Goal: Task Accomplishment & Management: Manage account settings

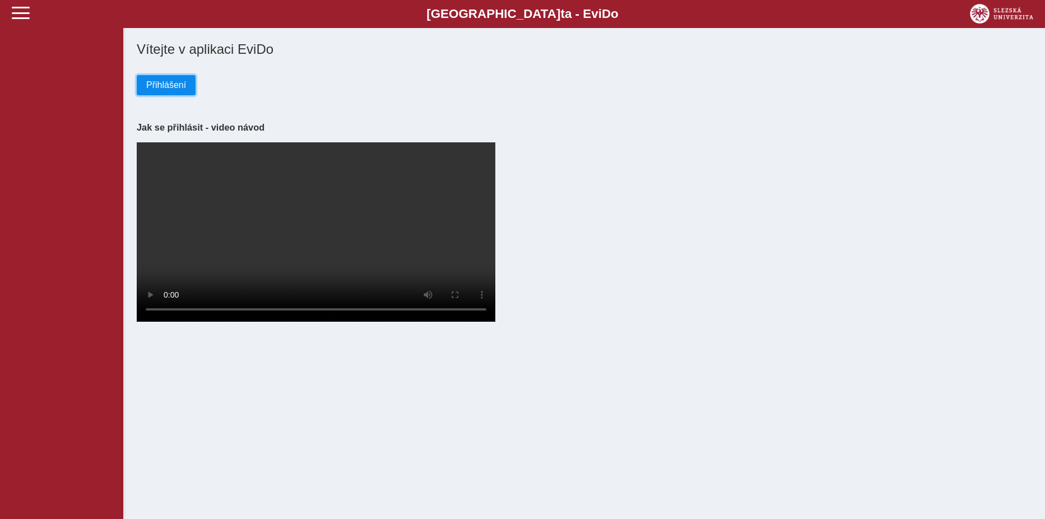
click at [170, 82] on span "Přihlášení" at bounding box center [166, 85] width 40 height 10
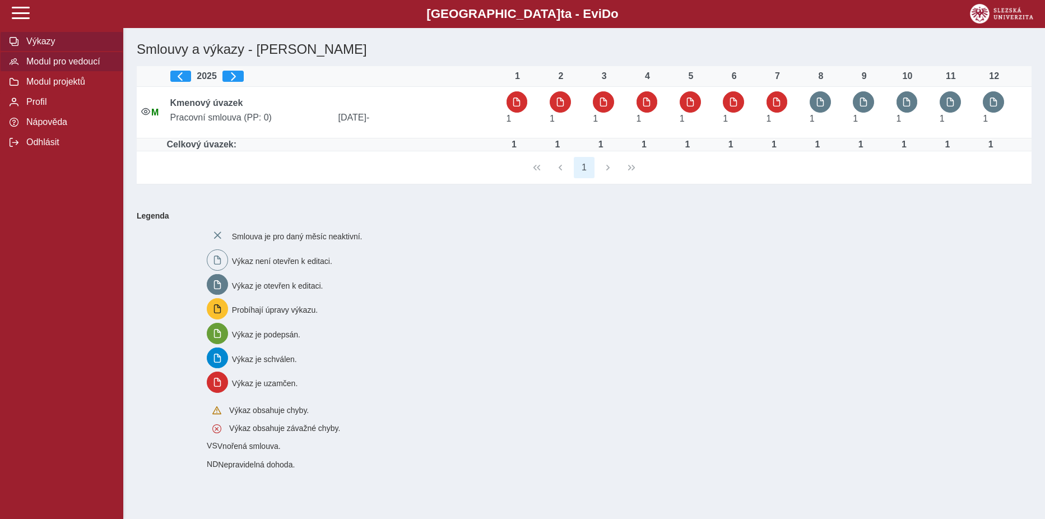
click at [49, 61] on span "Modul pro vedoucí" at bounding box center [68, 62] width 91 height 10
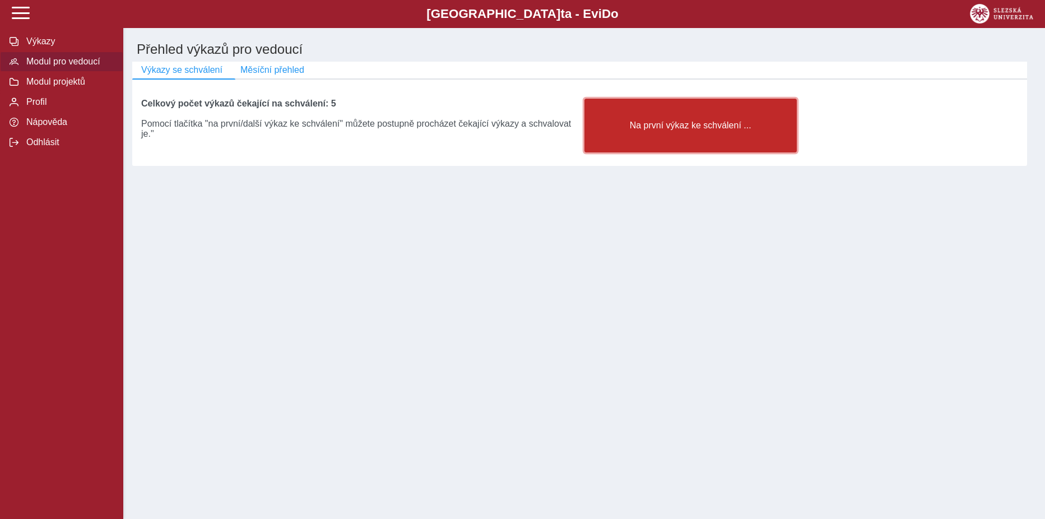
click at [749, 129] on span "Na první výkaz ke schválení ..." at bounding box center [690, 125] width 193 height 10
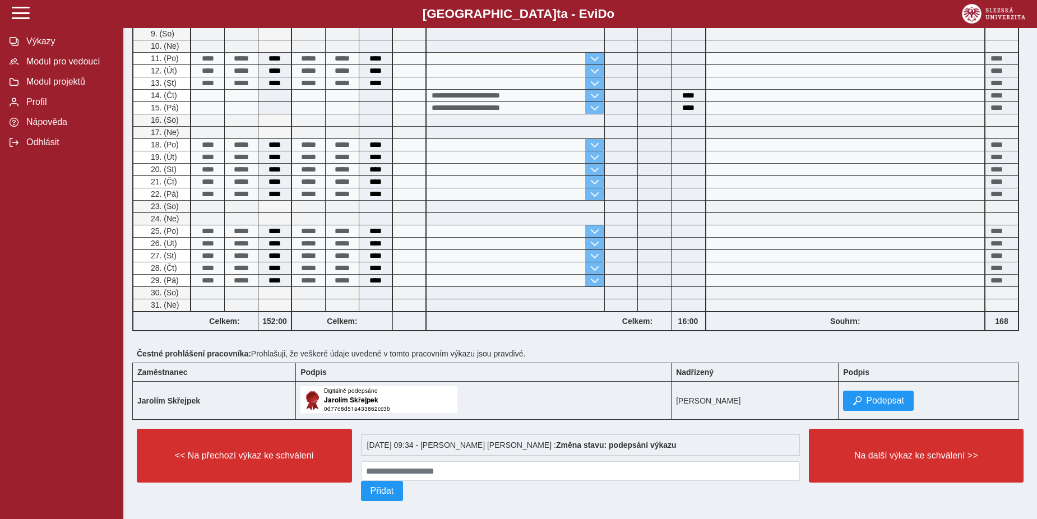
scroll to position [262, 0]
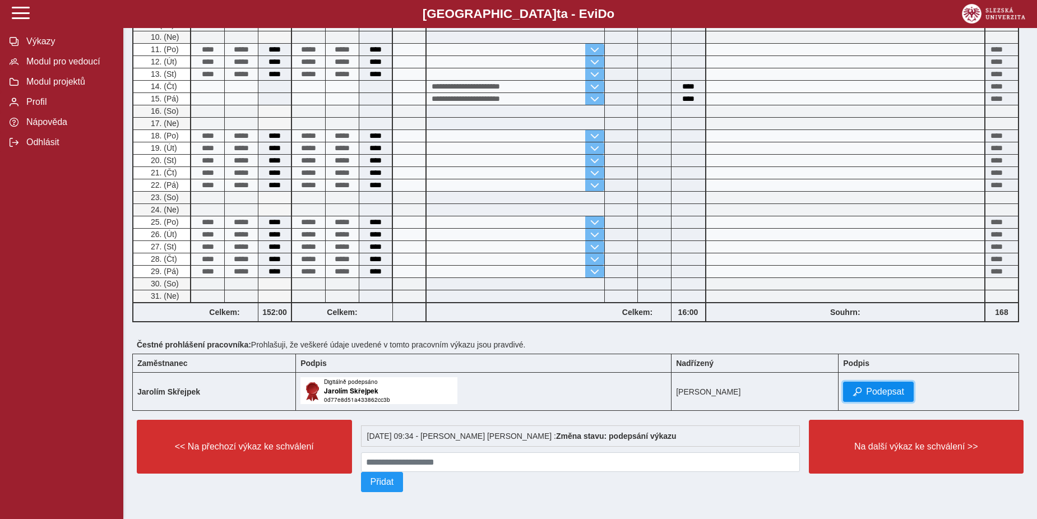
click at [889, 387] on span "Podepsat" at bounding box center [885, 392] width 38 height 10
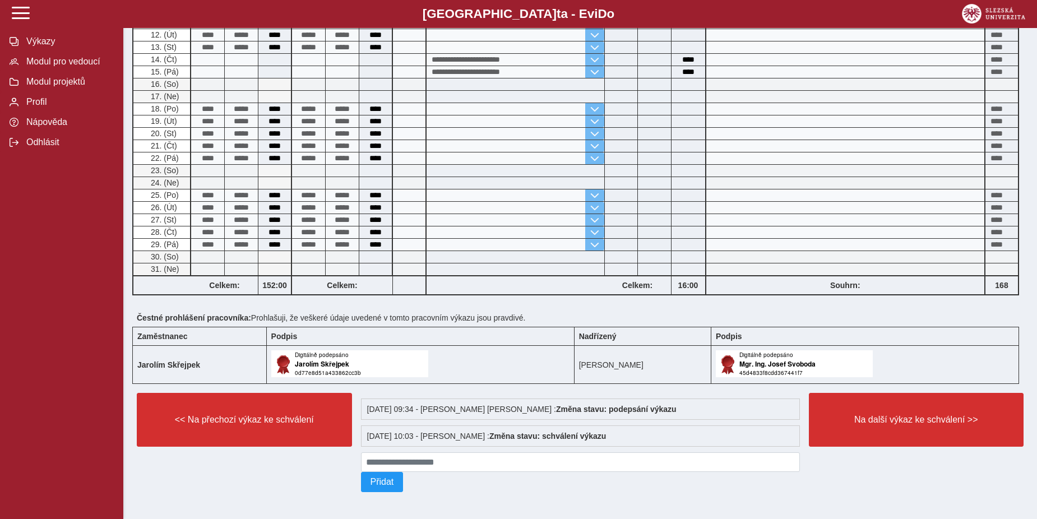
scroll to position [289, 0]
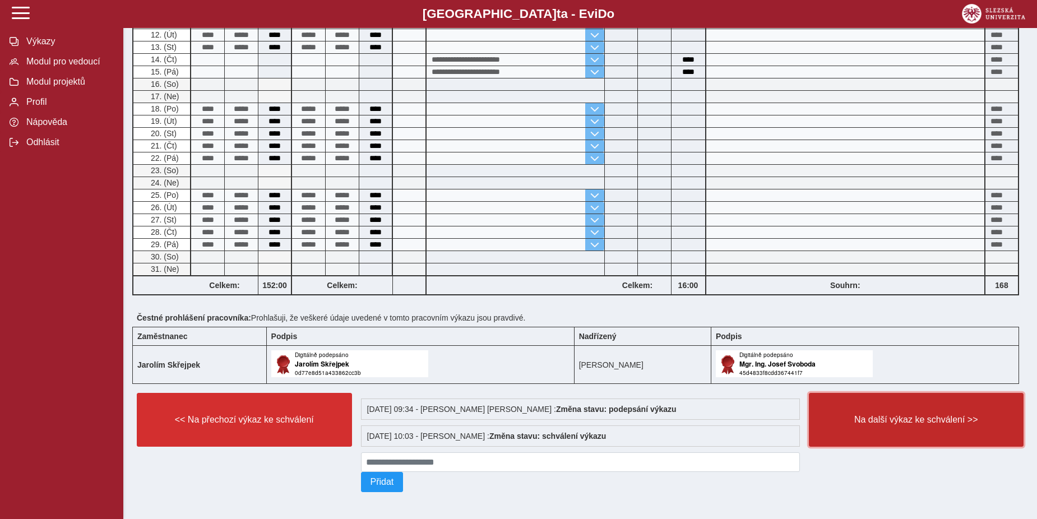
click at [895, 415] on span "Na další výkaz ke schválení >>" at bounding box center [916, 420] width 196 height 10
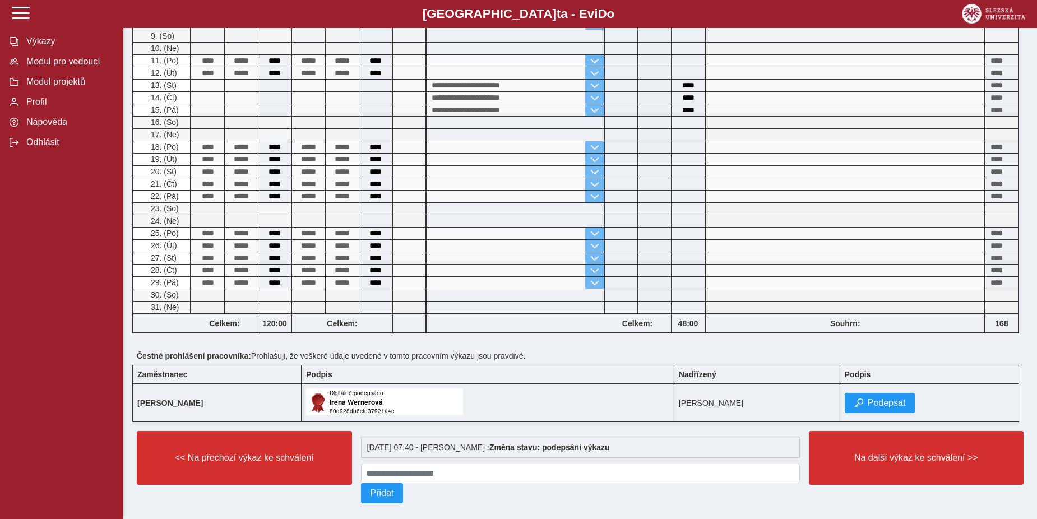
scroll to position [387, 0]
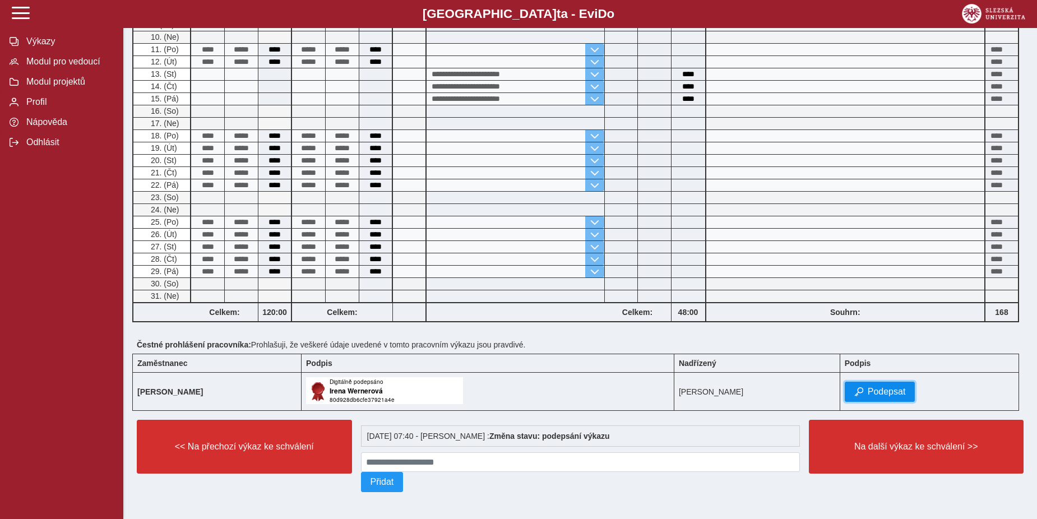
click at [887, 390] on span "Podepsat" at bounding box center [887, 392] width 38 height 10
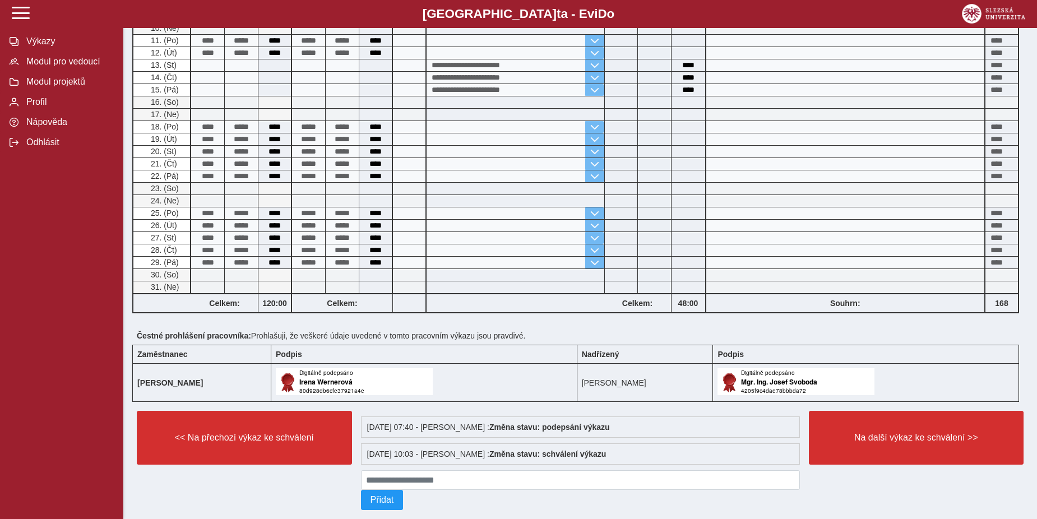
scroll to position [414, 0]
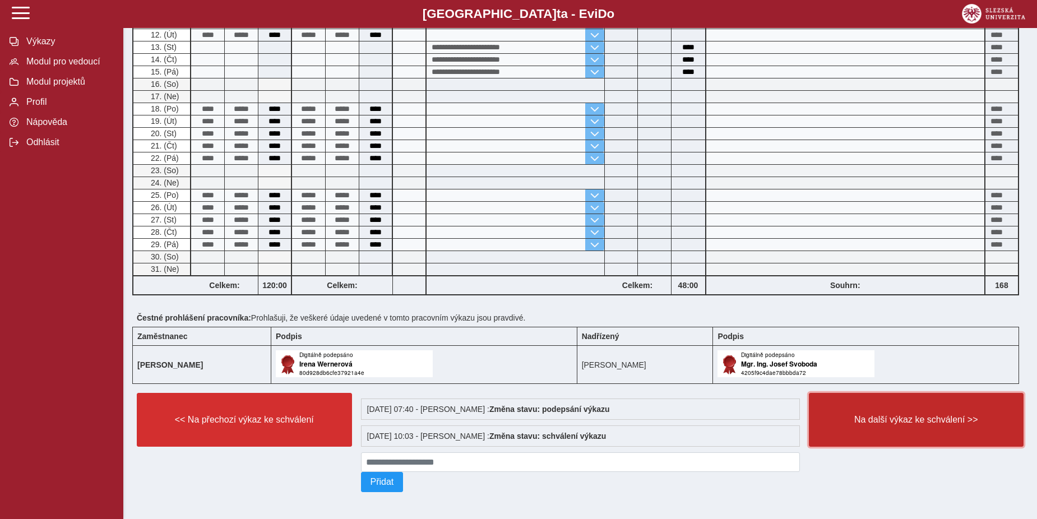
click at [922, 415] on span "Na další výkaz ke schválení >>" at bounding box center [916, 420] width 196 height 10
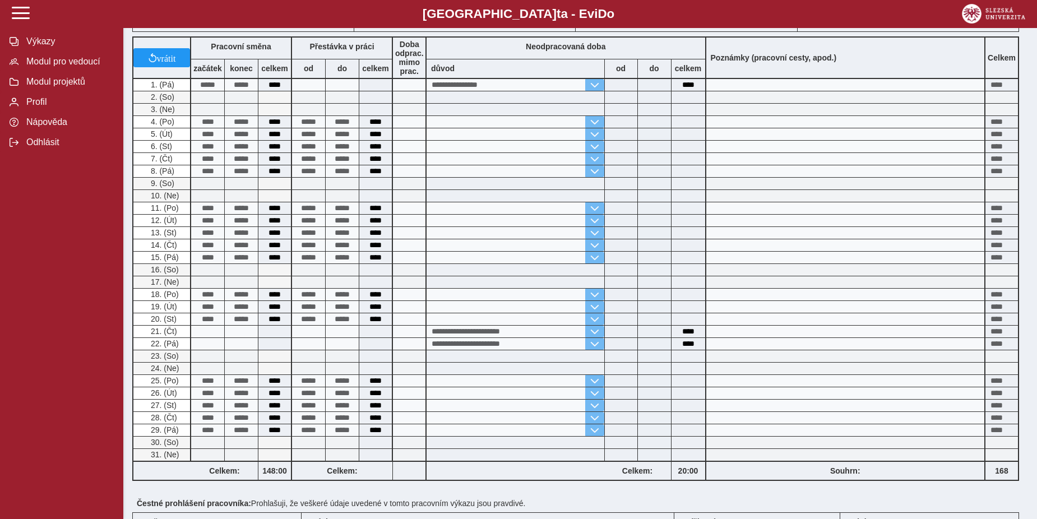
scroll to position [262, 0]
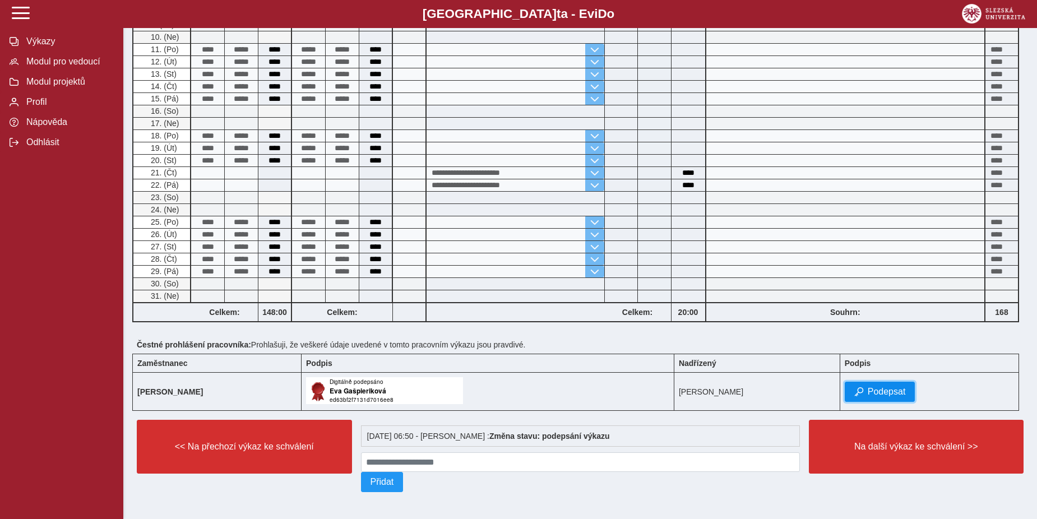
click at [900, 387] on span "Podepsat" at bounding box center [887, 392] width 38 height 10
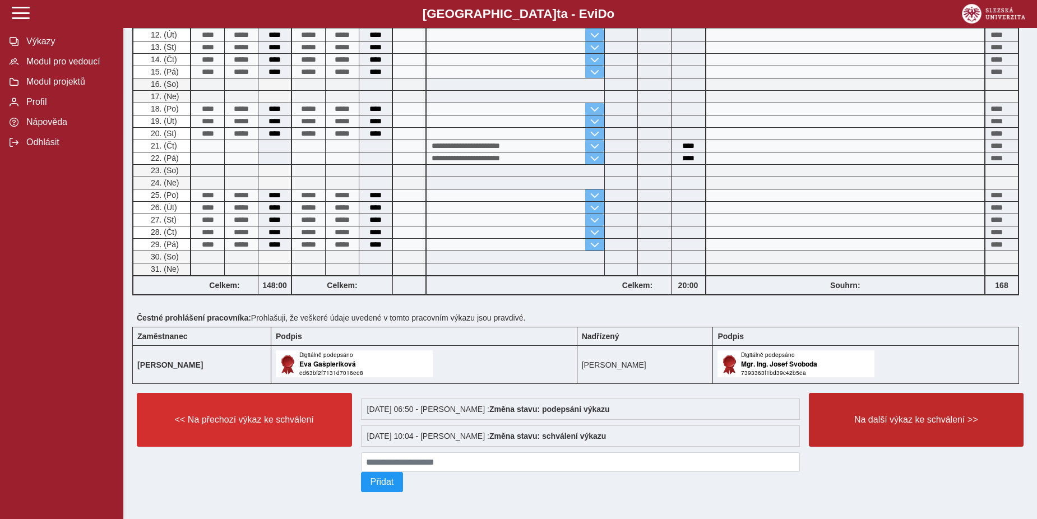
scroll to position [289, 0]
click at [906, 407] on button "Na další výkaz ke schválení >>" at bounding box center [916, 420] width 215 height 54
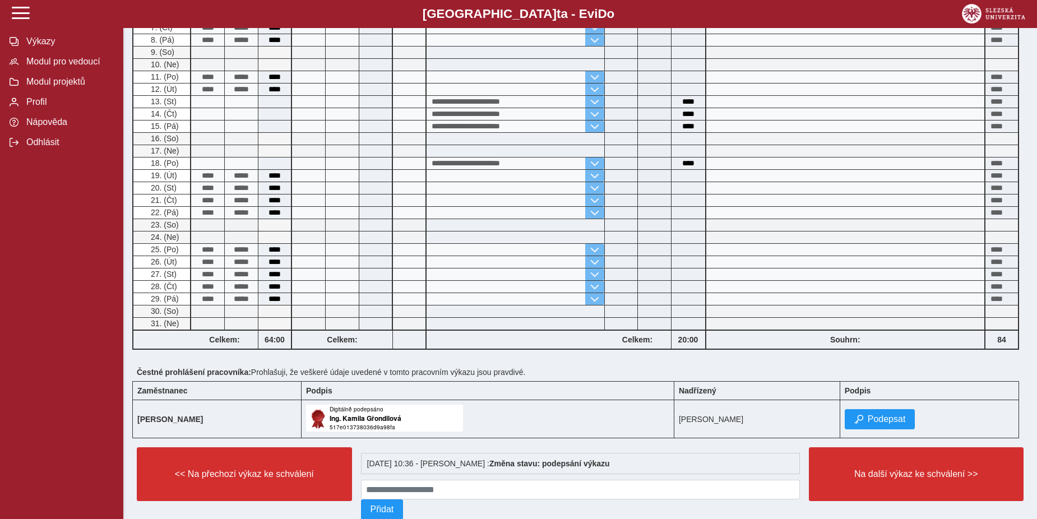
scroll to position [387, 0]
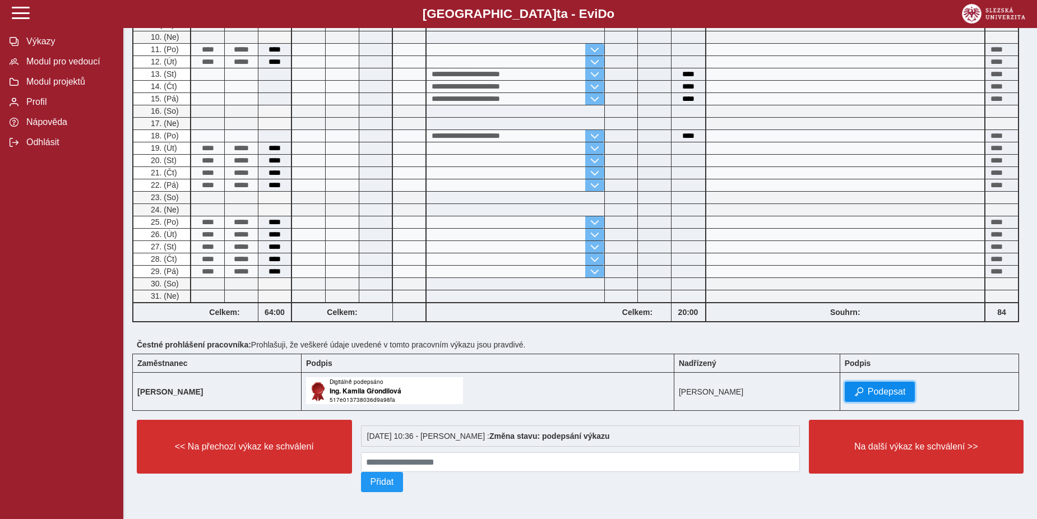
click at [906, 387] on span "Podepsat" at bounding box center [887, 392] width 38 height 10
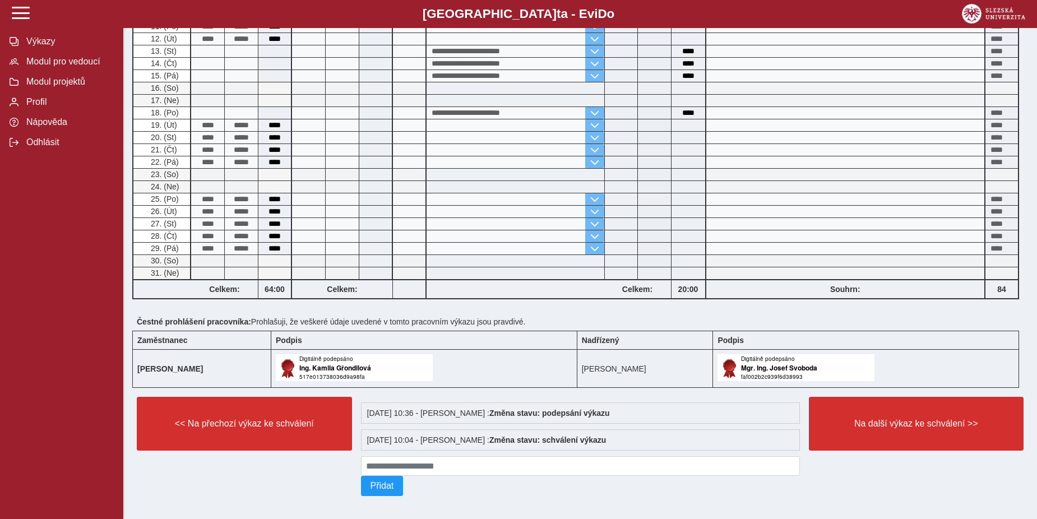
scroll to position [414, 0]
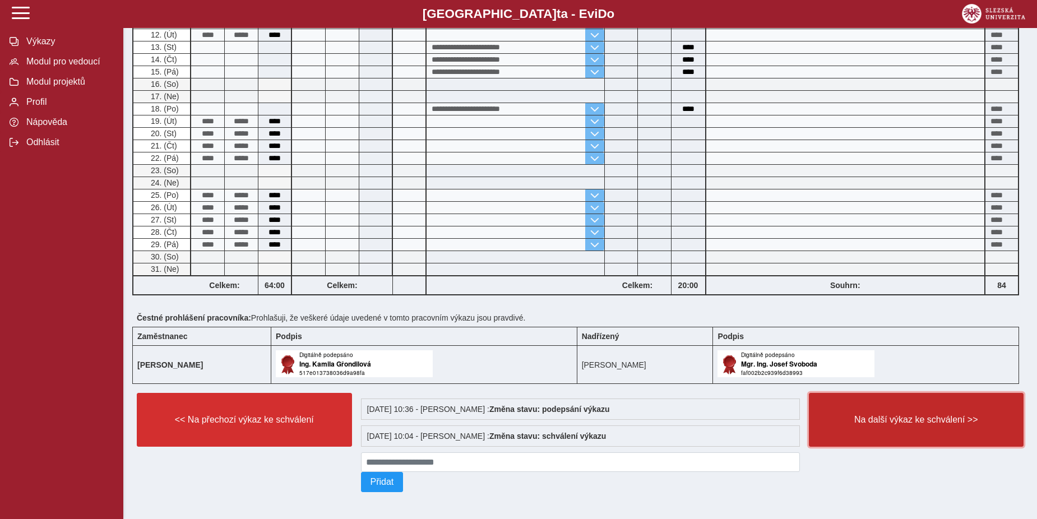
click at [931, 417] on span "Na další výkaz ke schválení >>" at bounding box center [916, 420] width 196 height 10
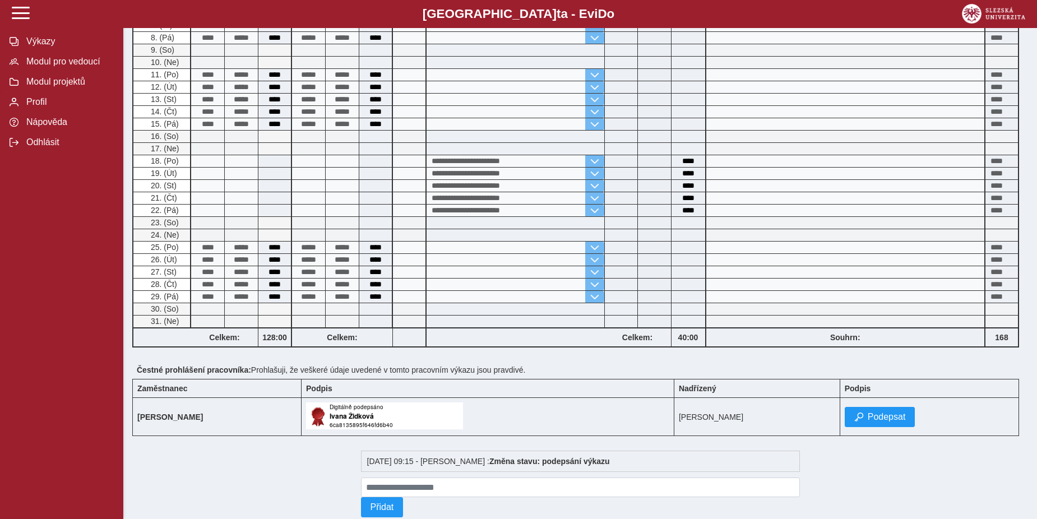
scroll to position [387, 0]
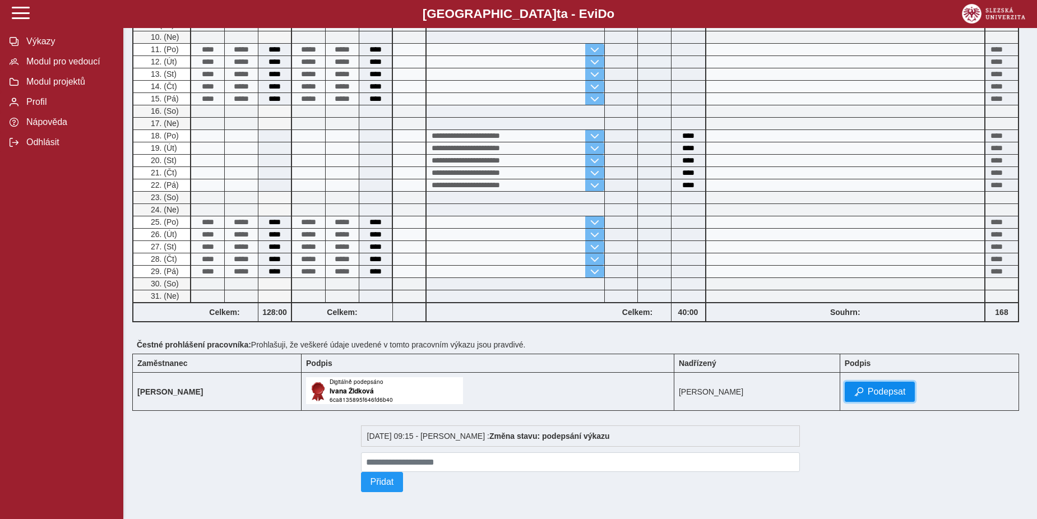
click at [906, 387] on span "Podepsat" at bounding box center [887, 392] width 38 height 10
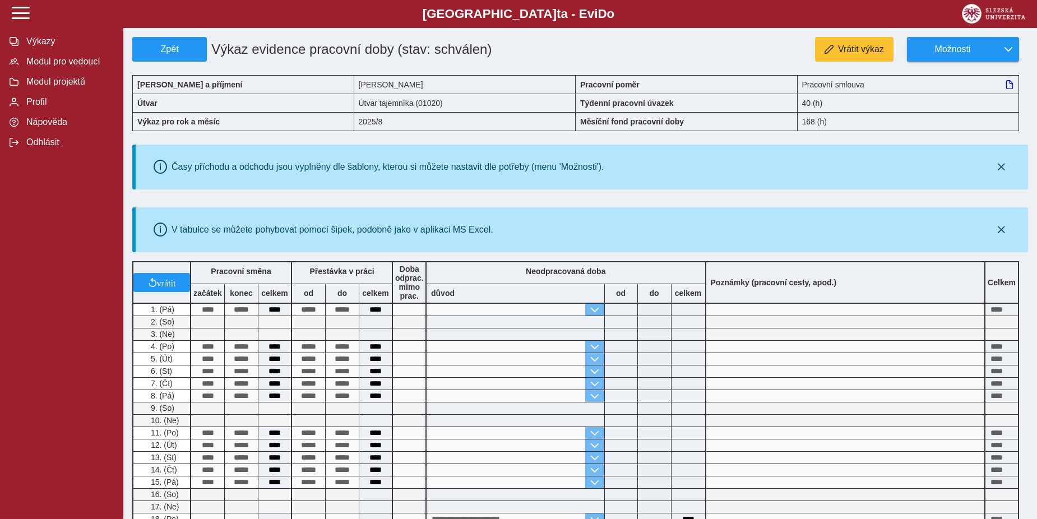
scroll to position [56, 0]
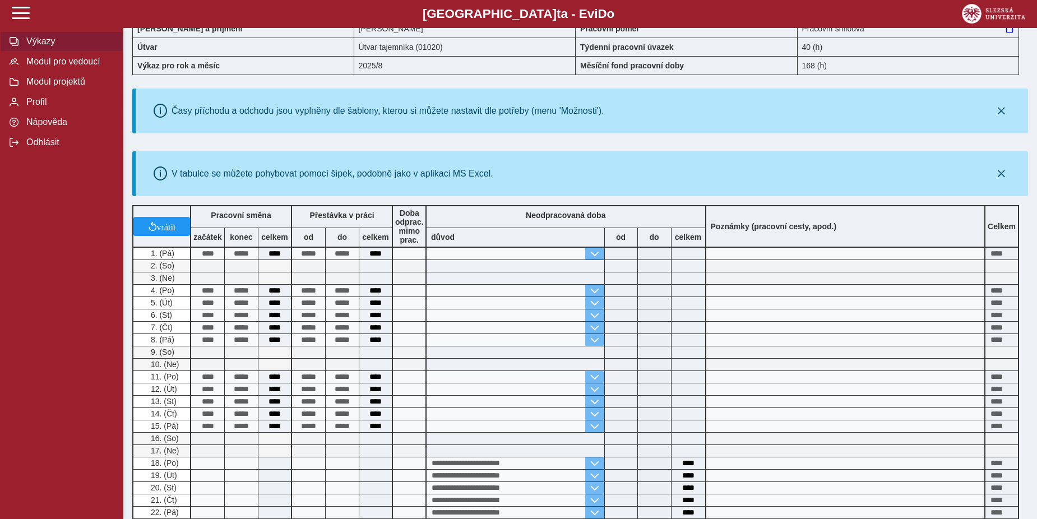
click at [40, 36] on span "Výkazy" at bounding box center [68, 41] width 91 height 10
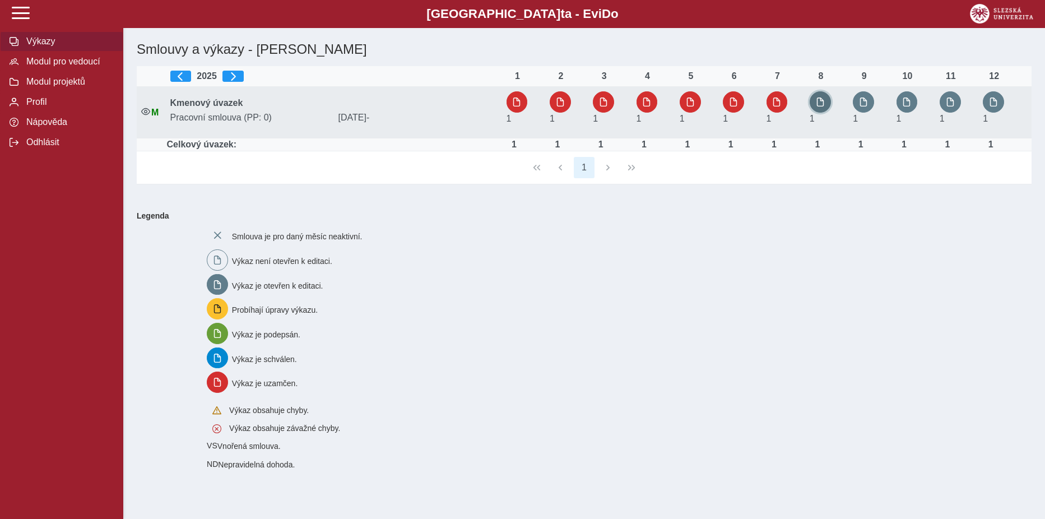
click at [822, 98] on span "button" at bounding box center [820, 102] width 9 height 9
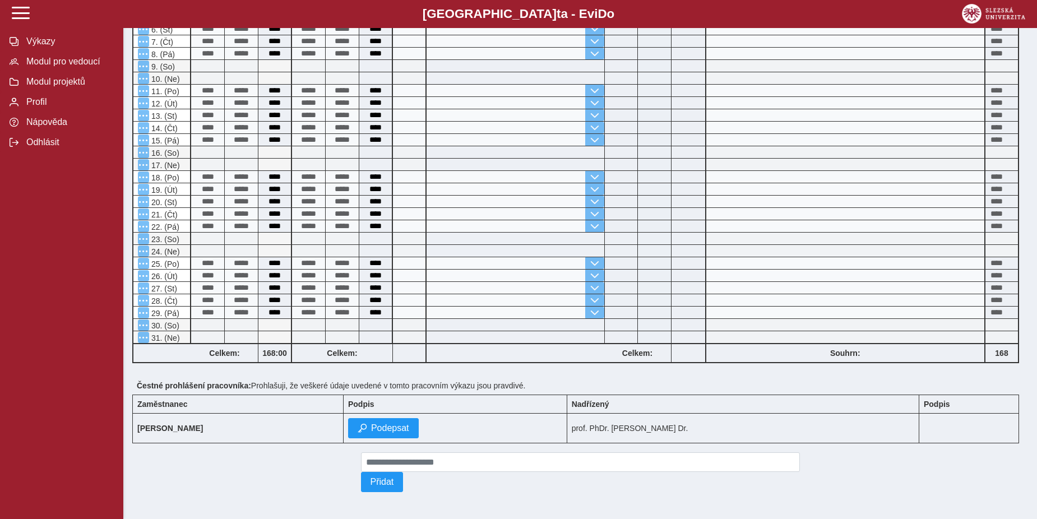
scroll to position [364, 0]
click at [409, 423] on span "Podepsat" at bounding box center [390, 428] width 38 height 10
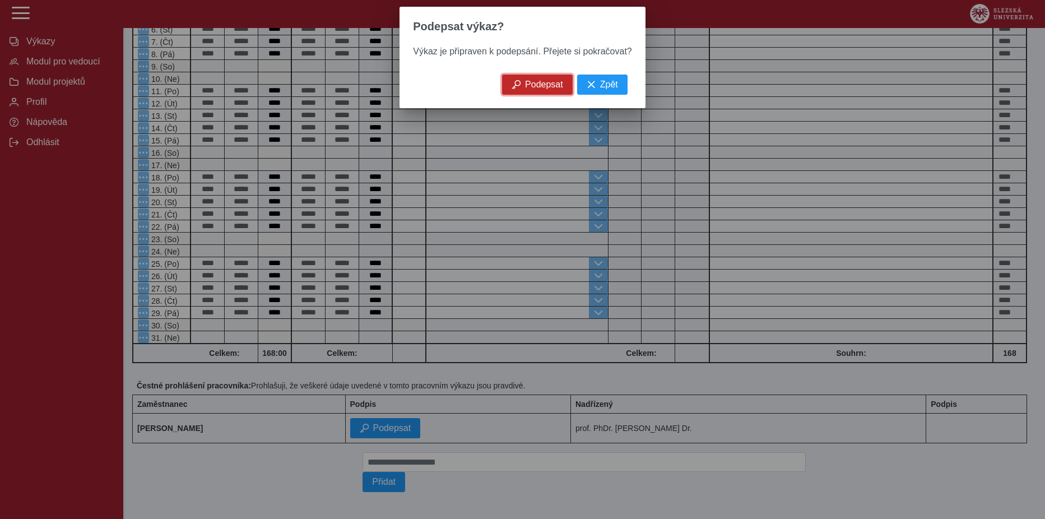
click at [537, 86] on span "Podepsat" at bounding box center [544, 85] width 38 height 10
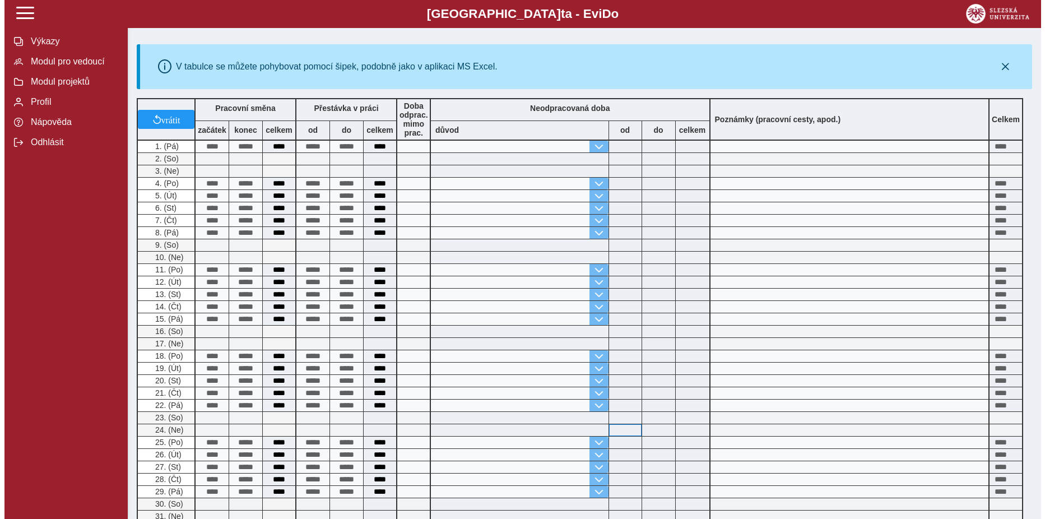
scroll to position [0, 0]
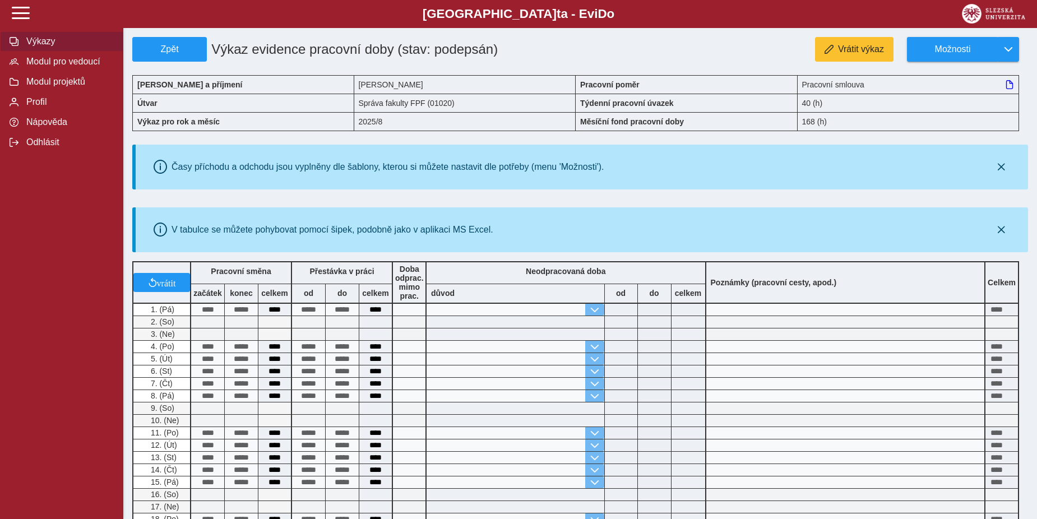
click at [39, 41] on span "Výkazy" at bounding box center [68, 41] width 91 height 10
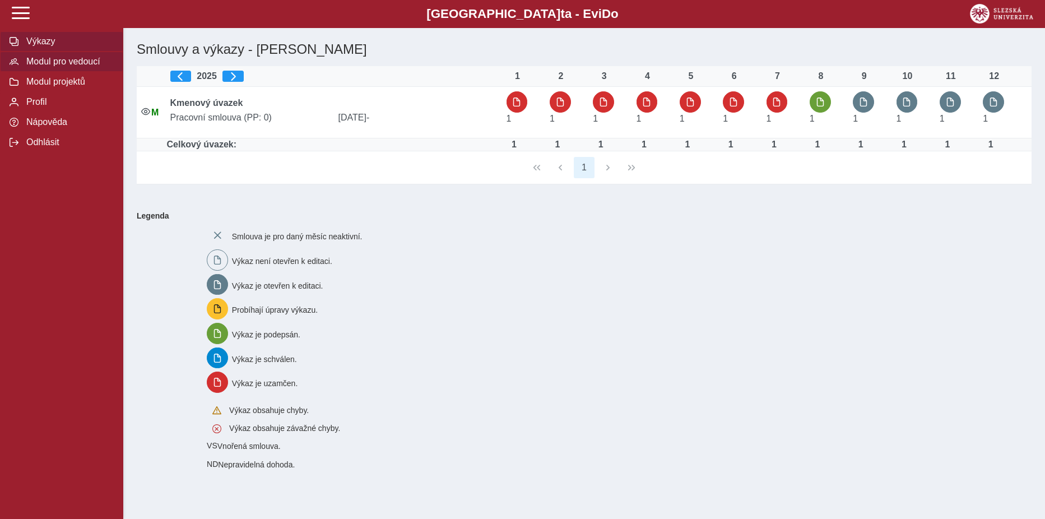
click at [43, 61] on span "Modul pro vedoucí" at bounding box center [68, 62] width 91 height 10
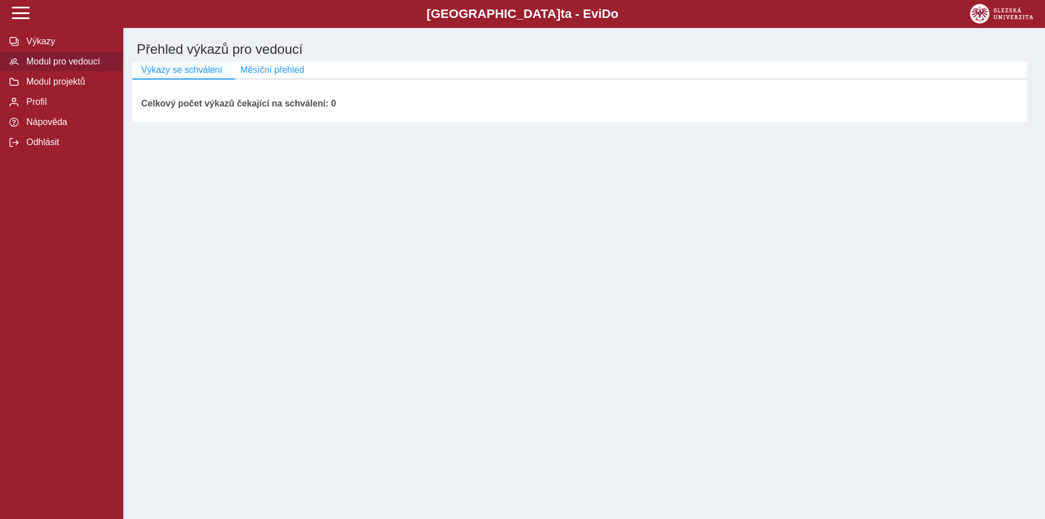
click at [185, 71] on span "Výkazy se schválení" at bounding box center [181, 70] width 81 height 10
click at [277, 71] on span "Měsíční přehled" at bounding box center [272, 70] width 64 height 10
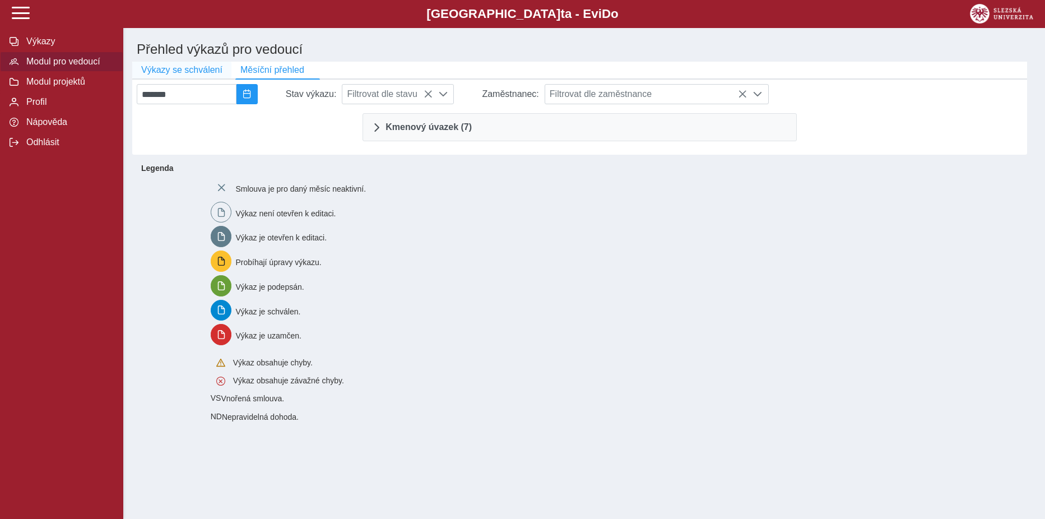
click at [167, 67] on span "Výkazy se schválení" at bounding box center [181, 70] width 81 height 10
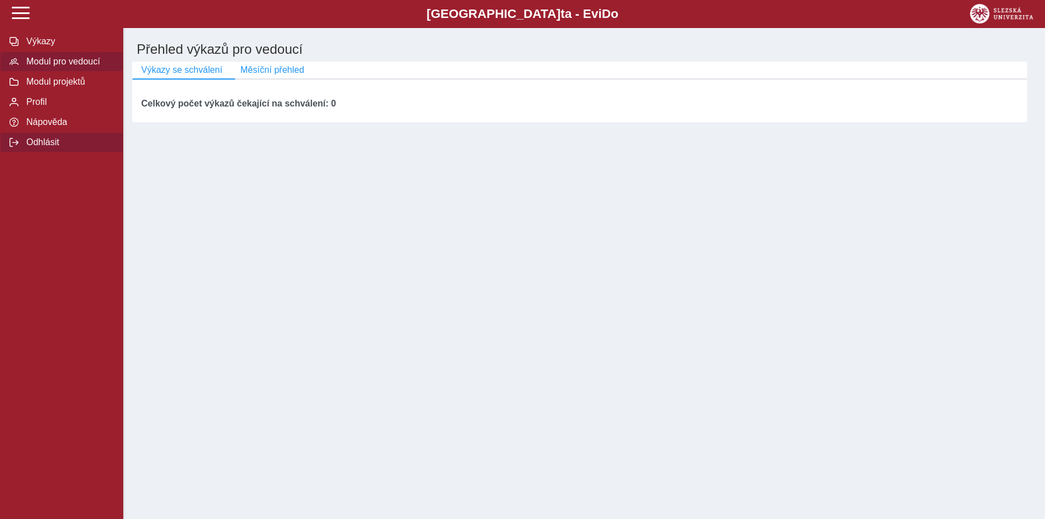
click at [41, 147] on span "Odhlásit" at bounding box center [68, 142] width 91 height 10
